Goal: Task Accomplishment & Management: Complete application form

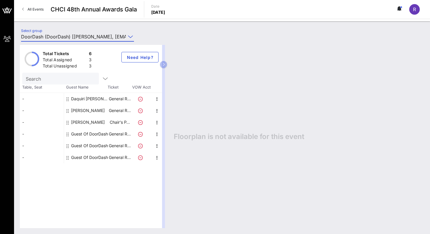
click at [81, 133] on div "Guest Of DoorDash" at bounding box center [89, 134] width 37 height 12
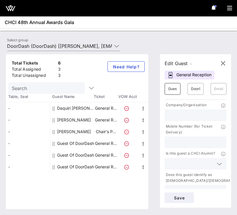
click at [176, 89] on input "Guest Of" at bounding box center [172, 88] width 9 height 9
type input "[PERSON_NAME]"
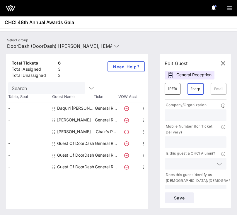
scroll to position [0, 2]
type input "Sharp"
paste input "[EMAIL_ADDRESS][DOMAIN_NAME]"
type input "[EMAIL_ADDRESS][DOMAIN_NAME]"
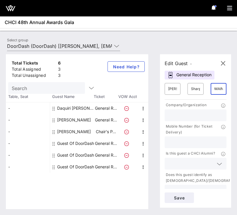
click at [191, 113] on input "text" at bounding box center [195, 115] width 55 height 8
type input "Flex Association"
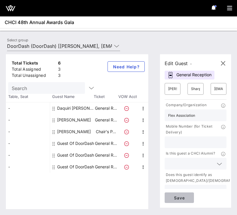
click at [181, 195] on span "Save" at bounding box center [179, 197] width 20 height 5
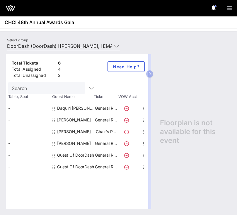
click at [102, 50] on div "Total Tickets 6 Total Assigned 4 Total Unassigned 2 Need Help? Search Table, Se…" at bounding box center [118, 131] width 237 height 166
click at [98, 47] on input "DoorDash (DoorDash) [[PERSON_NAME], [EMAIL_ADDRESS][DOMAIN_NAME]]; [[PERSON_NAM…" at bounding box center [59, 45] width 105 height 9
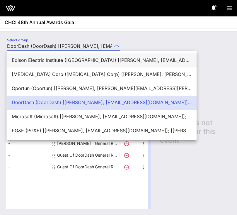
click at [83, 58] on div "Edison Electric Institute ([GEOGRAPHIC_DATA]) [[PERSON_NAME], [EMAIL_ADDRESS][D…" at bounding box center [102, 60] width 180 height 6
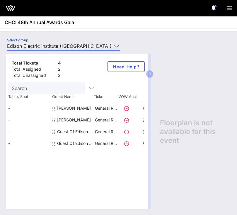
click at [83, 49] on div "Total Tickets 4 Total Assigned 2 Total Unassigned 2 Need Help? Search Table, Se…" at bounding box center [118, 131] width 237 height 166
click at [78, 45] on input "Edison Electric Institute ([GEOGRAPHIC_DATA]) [[PERSON_NAME], [EMAIL_ADDRESS][D…" at bounding box center [59, 45] width 105 height 9
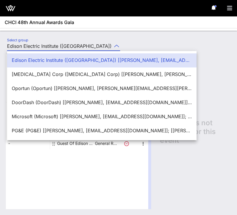
click at [68, 41] on div "Select group Edison Electric Institute ([GEOGRAPHIC_DATA]) [[PERSON_NAME], [EMA…" at bounding box center [64, 47] width 120 height 19
click at [70, 40] on div "Select group Edison Electric Institute ([GEOGRAPHIC_DATA]) [[PERSON_NAME], [EMA…" at bounding box center [64, 47] width 120 height 19
click at [75, 41] on input "Edison Electric Institute ([GEOGRAPHIC_DATA]) [[PERSON_NAME], [EMAIL_ADDRESS][D…" at bounding box center [59, 45] width 105 height 9
click at [93, 45] on input "Edison Electric Institute ([GEOGRAPHIC_DATA]) [[PERSON_NAME], [EMAIL_ADDRESS][D…" at bounding box center [59, 45] width 105 height 9
click at [112, 43] on div at bounding box center [116, 45] width 8 height 7
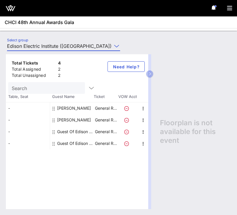
click at [73, 48] on input "Edison Electric Institute ([GEOGRAPHIC_DATA]) [[PERSON_NAME], [EMAIL_ADDRESS][D…" at bounding box center [59, 45] width 105 height 9
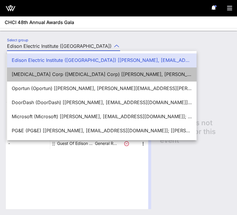
click at [57, 75] on div "[MEDICAL_DATA] Corp ([MEDICAL_DATA] Corp) [[PERSON_NAME], [PERSON_NAME][EMAIL_A…" at bounding box center [102, 74] width 180 height 6
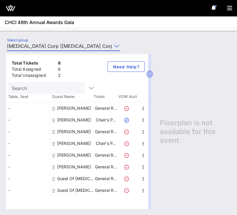
click at [88, 121] on div "[PERSON_NAME]" at bounding box center [74, 120] width 34 height 12
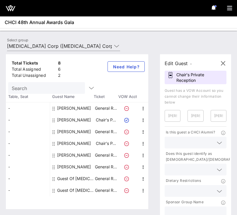
scroll to position [52, 0]
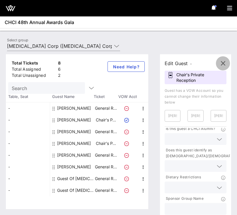
click at [219, 64] on span "button" at bounding box center [223, 63] width 14 height 7
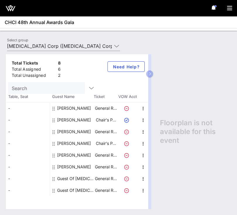
click at [71, 49] on div "Total Tickets 8 Total Assigned 6 Total Unassigned 2 Need Help? Search Table, Se…" at bounding box center [118, 131] width 237 height 166
click at [70, 45] on input "[MEDICAL_DATA] Corp ([MEDICAL_DATA] Corp) [[PERSON_NAME], [PERSON_NAME][EMAIL_A…" at bounding box center [59, 45] width 105 height 9
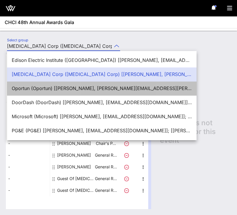
click at [56, 90] on div "Oportun (Oportun) [[PERSON_NAME], [PERSON_NAME][EMAIL_ADDRESS][PERSON_NAME][DOM…" at bounding box center [102, 88] width 180 height 6
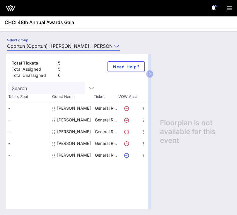
click at [62, 44] on input "Oportun (Oportun) [[PERSON_NAME], [PERSON_NAME][EMAIL_ADDRESS][PERSON_NAME][DOM…" at bounding box center [59, 45] width 105 height 9
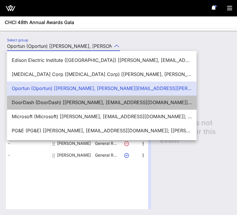
click at [64, 102] on div "DoorDash (DoorDash) [[PERSON_NAME], [EMAIL_ADDRESS][DOMAIN_NAME]]; [[PERSON_NAM…" at bounding box center [102, 103] width 180 height 6
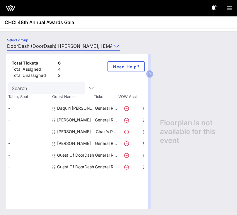
click at [72, 41] on div "Select group DoorDash (DoorDash) [[PERSON_NAME], [EMAIL_ADDRESS][DOMAIN_NAME]];…" at bounding box center [64, 47] width 120 height 19
click at [70, 47] on input "DoorDash (DoorDash) [[PERSON_NAME], [EMAIL_ADDRESS][DOMAIN_NAME]]; [[PERSON_NAM…" at bounding box center [59, 45] width 105 height 9
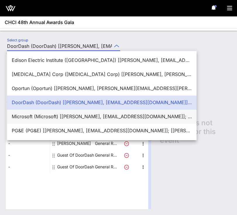
click at [65, 114] on div "Microsoft (Microsoft) [[PERSON_NAME], [EMAIL_ADDRESS][DOMAIN_NAME]]; [[PERSON_N…" at bounding box center [102, 117] width 180 height 6
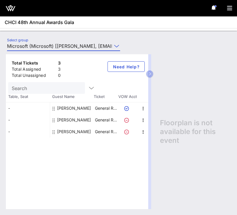
click at [69, 48] on input "Microsoft (Microsoft) [[PERSON_NAME], [EMAIL_ADDRESS][DOMAIN_NAME]]; [[PERSON_N…" at bounding box center [59, 45] width 105 height 9
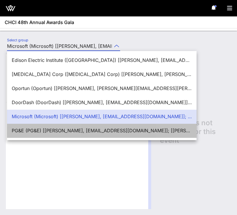
click at [67, 127] on div "PG&E (PG&E) [[PERSON_NAME], [EMAIL_ADDRESS][DOMAIN_NAME]]; [[PERSON_NAME], [PER…" at bounding box center [102, 130] width 180 height 13
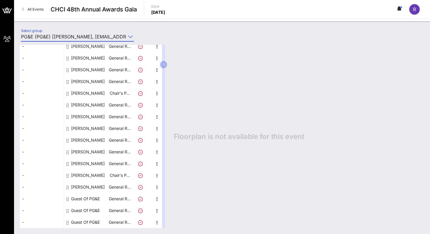
scroll to position [64, 0]
click at [107, 32] on input "PG&E (PG&E) [[PERSON_NAME], [EMAIL_ADDRESS][DOMAIN_NAME]]; [[PERSON_NAME], [PER…" at bounding box center [73, 36] width 105 height 9
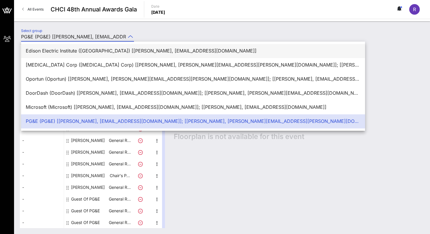
click at [118, 47] on div "Edison Electric Institute ([GEOGRAPHIC_DATA]) [[PERSON_NAME], [EMAIL_ADDRESS][D…" at bounding box center [193, 50] width 335 height 13
type input "Edison Electric Institute ([GEOGRAPHIC_DATA]) [[PERSON_NAME], [EMAIL_ADDRESS][D…"
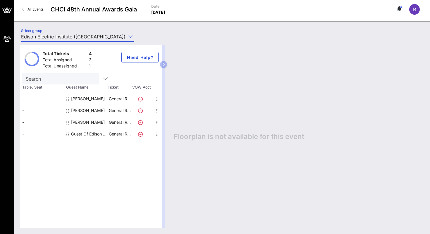
click at [121, 34] on input "Edison Electric Institute (Edison Electric Institute) [Kwame Canty, kcanty@eei.…" at bounding box center [73, 36] width 105 height 9
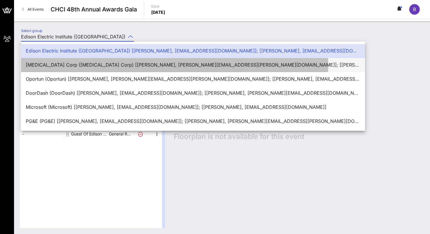
click at [126, 59] on div "[MEDICAL_DATA] Corp ([MEDICAL_DATA] Corp) [[PERSON_NAME], [PERSON_NAME][EMAIL_A…" at bounding box center [193, 65] width 335 height 13
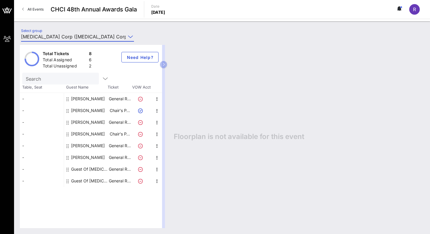
click at [115, 33] on input "[MEDICAL_DATA] Corp ([MEDICAL_DATA] Corp) [[PERSON_NAME], [PERSON_NAME][EMAIL_A…" at bounding box center [73, 36] width 105 height 9
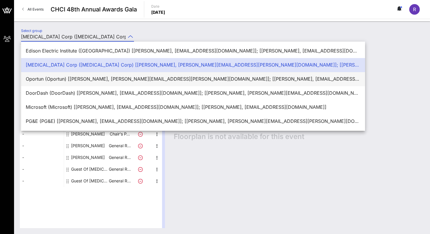
click at [136, 75] on div "Oportun (Oportun) [[PERSON_NAME], [PERSON_NAME][EMAIL_ADDRESS][PERSON_NAME][DOM…" at bounding box center [193, 79] width 335 height 13
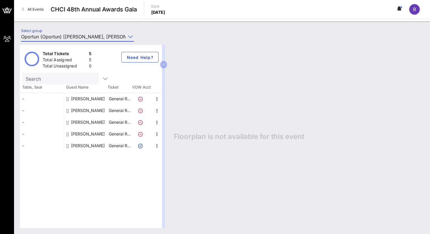
click at [117, 38] on input "Oportun (Oportun) [[PERSON_NAME], [PERSON_NAME][EMAIL_ADDRESS][PERSON_NAME][DOM…" at bounding box center [73, 36] width 105 height 9
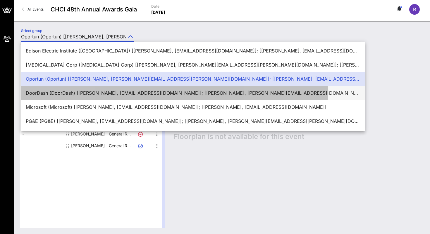
click at [129, 90] on div "DoorDash (DoorDash) [[PERSON_NAME], [EMAIL_ADDRESS][DOMAIN_NAME]]; [[PERSON_NAM…" at bounding box center [193, 93] width 335 height 6
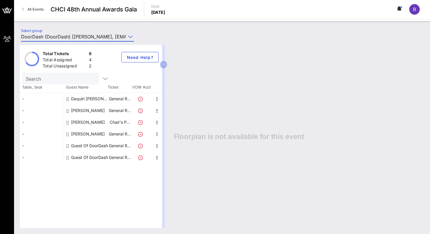
click at [111, 35] on input "DoorDash (DoorDash) [[PERSON_NAME], [EMAIL_ADDRESS][DOMAIN_NAME]]; [[PERSON_NAM…" at bounding box center [73, 36] width 105 height 9
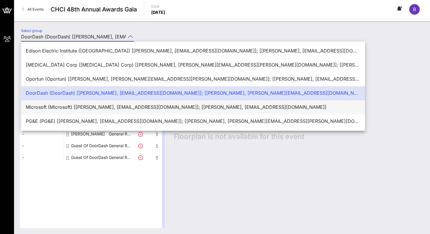
click at [133, 105] on div "Microsoft (Microsoft) [[PERSON_NAME], [EMAIL_ADDRESS][DOMAIN_NAME]]; [[PERSON_N…" at bounding box center [193, 107] width 335 height 6
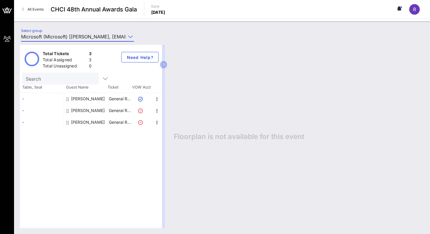
click at [403, 12] on button at bounding box center [400, 9] width 12 height 10
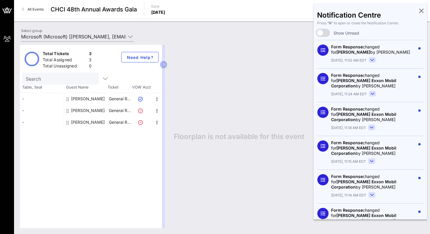
click at [425, 11] on div "Notification Centre Press “ N ” to open or close the Notification Center. Show …" at bounding box center [371, 111] width 114 height 216
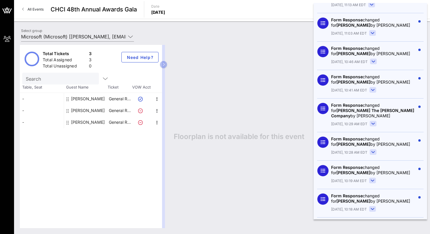
scroll to position [241, 0]
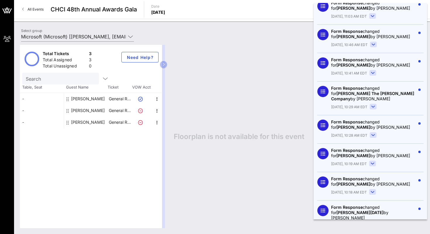
click at [376, 104] on div "Today, 10:29 AM EDT" at bounding box center [373, 107] width 84 height 6
click at [374, 104] on rect at bounding box center [373, 106] width 6 height 5
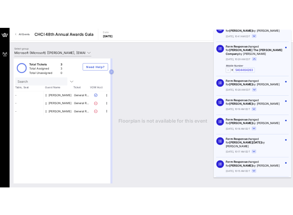
scroll to position [302, 0]
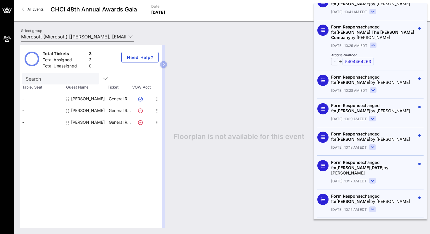
click at [268, 57] on div "Floorplan is not available for this event" at bounding box center [296, 136] width 256 height 183
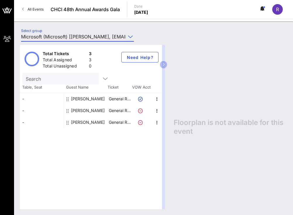
click at [92, 35] on input "Microsoft (Microsoft) [[PERSON_NAME], [EMAIL_ADDRESS][DOMAIN_NAME]]; [[PERSON_N…" at bounding box center [73, 36] width 105 height 9
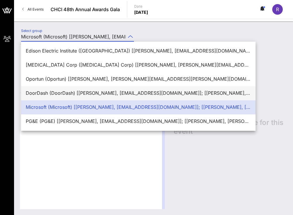
scroll to position [14, 0]
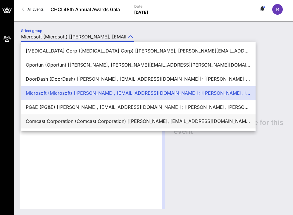
click at [70, 118] on div "Comcast Corporation (Comcast Corporation) [[PERSON_NAME], [EMAIL_ADDRESS][DOMAI…" at bounding box center [138, 121] width 225 height 13
type input "Comcast Corporation (Comcast Corporation) [[PERSON_NAME], [EMAIL_ADDRESS][DOMAI…"
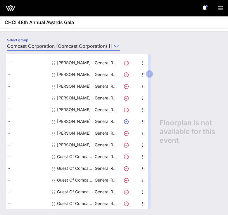
scroll to position [0, 0]
